Goal: Task Accomplishment & Management: Use online tool/utility

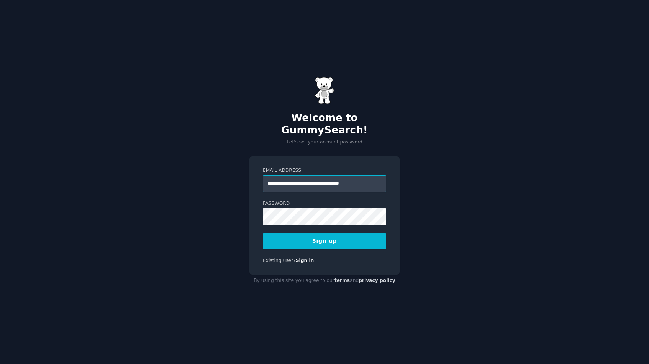
type input "**********"
click at [324, 233] on button "Sign up" at bounding box center [324, 241] width 123 height 16
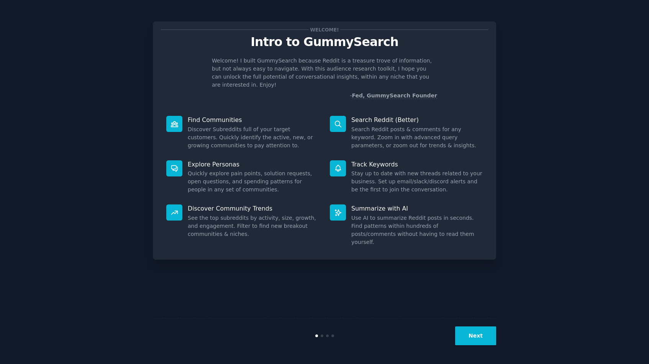
click at [487, 334] on button "Next" at bounding box center [475, 335] width 41 height 19
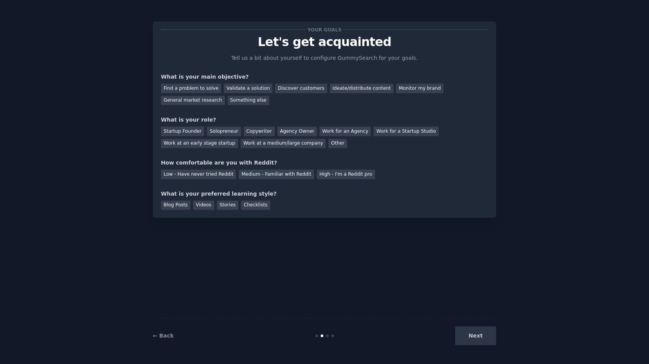
click at [484, 336] on div "Next" at bounding box center [439, 335] width 115 height 19
click at [256, 203] on div "Checklists" at bounding box center [255, 205] width 29 height 10
click at [471, 336] on div "Next" at bounding box center [439, 335] width 115 height 19
click at [329, 141] on div "Other" at bounding box center [337, 144] width 19 height 10
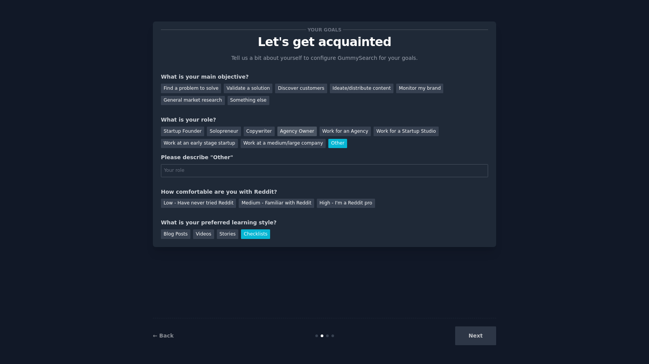
click at [277, 129] on div "Agency Owner" at bounding box center [296, 131] width 39 height 10
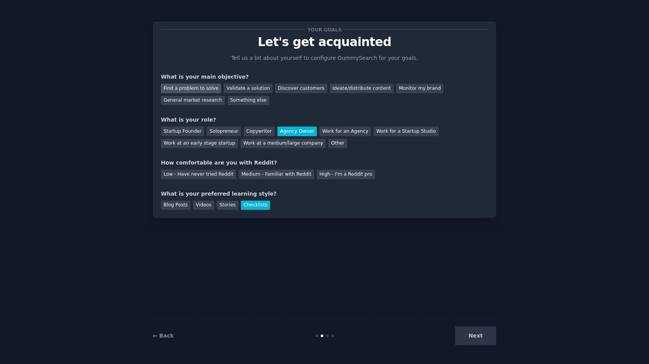
click at [203, 89] on div "Find a problem to solve" at bounding box center [191, 89] width 60 height 10
click at [487, 344] on div "Next" at bounding box center [439, 335] width 115 height 19
click at [395, 231] on div "Your goals Let's get acquainted Tell us a bit about yourself to configure Gummy…" at bounding box center [324, 182] width 343 height 342
click at [284, 176] on div "Medium - Familiar with Reddit" at bounding box center [276, 174] width 75 height 10
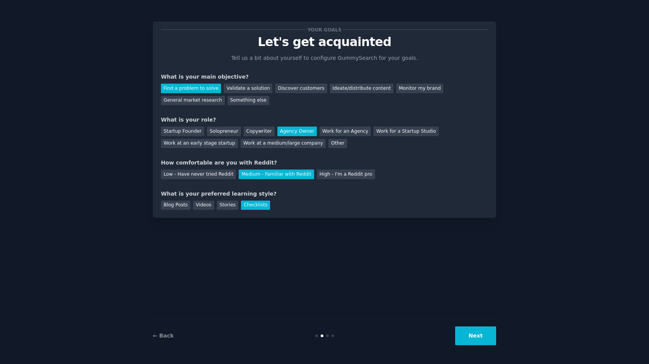
click at [492, 344] on button "Next" at bounding box center [475, 335] width 41 height 19
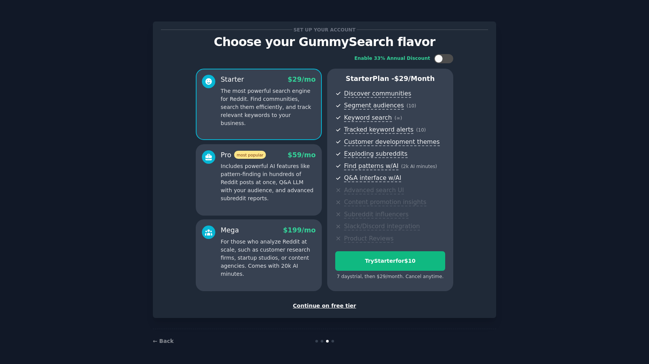
click at [319, 302] on div "Continue on free tier" at bounding box center [324, 306] width 327 height 8
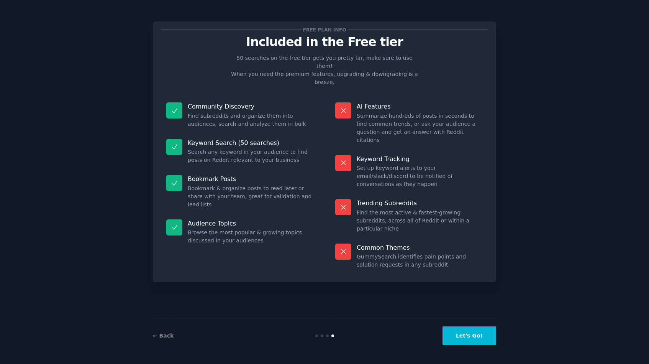
click at [469, 344] on button "Let's Go!" at bounding box center [470, 335] width 54 height 19
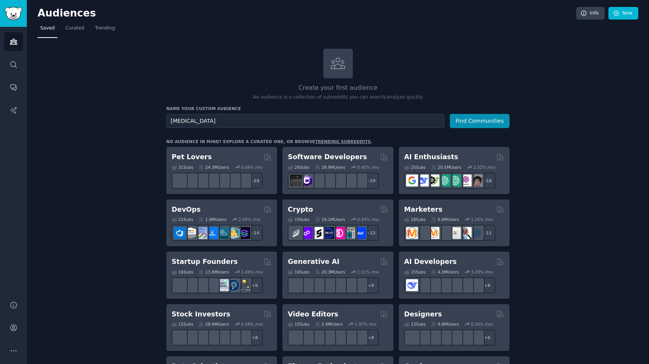
type input "[MEDICAL_DATA]"
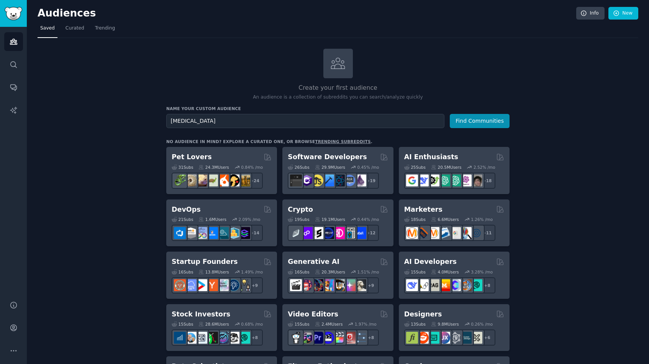
click at [480, 120] on button "Find Communities" at bounding box center [480, 121] width 60 height 14
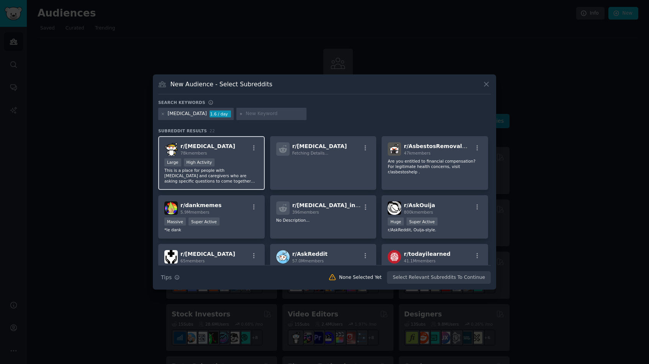
click at [234, 173] on p "This is a place for people with [MEDICAL_DATA] and caregivers who are asking sp…" at bounding box center [211, 175] width 94 height 16
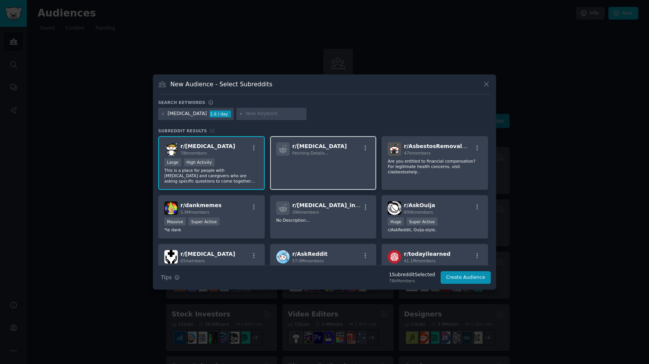
click at [299, 171] on p at bounding box center [323, 166] width 94 height 16
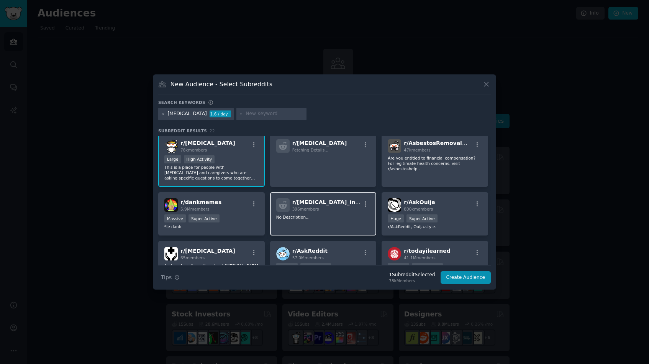
scroll to position [5, 0]
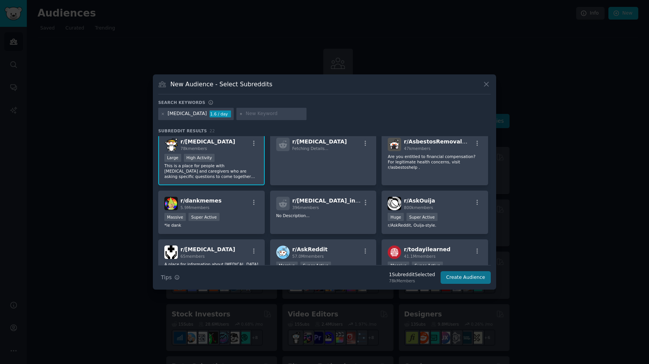
click at [469, 277] on button "Create Audience" at bounding box center [466, 277] width 51 height 13
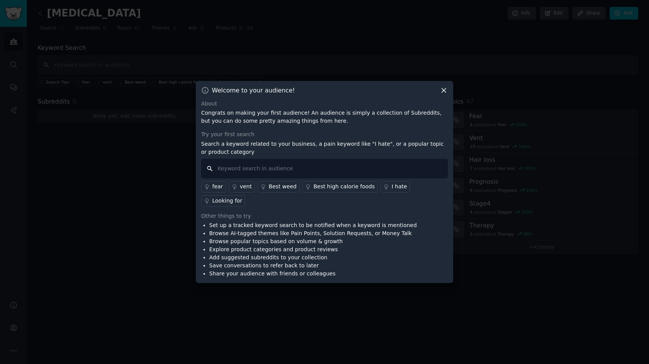
click at [272, 170] on input "text" at bounding box center [324, 169] width 247 height 20
type input "[MEDICAL_DATA]"
